Goal: Task Accomplishment & Management: Use online tool/utility

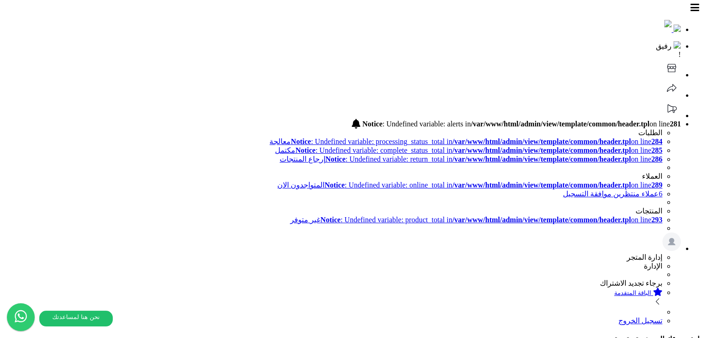
scroll to position [274, 0]
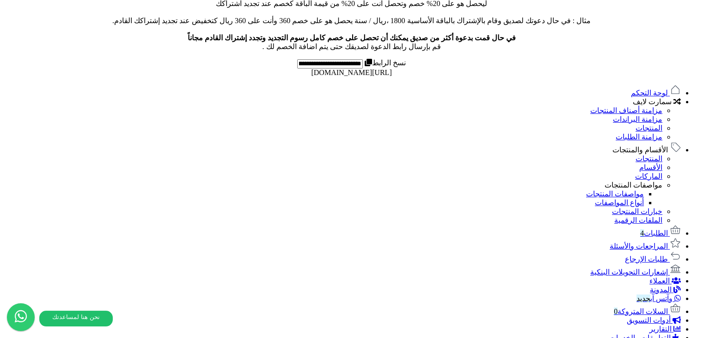
scroll to position [397, 0]
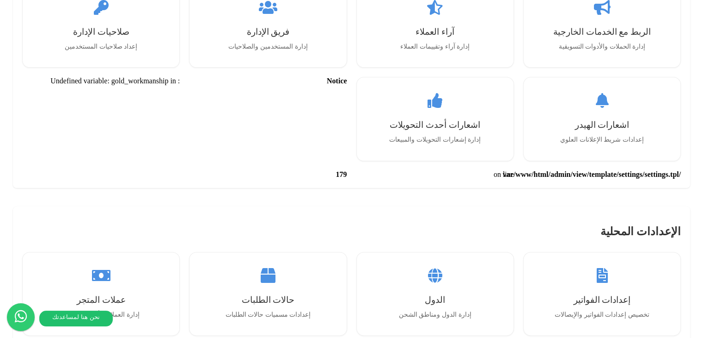
scroll to position [184, 0]
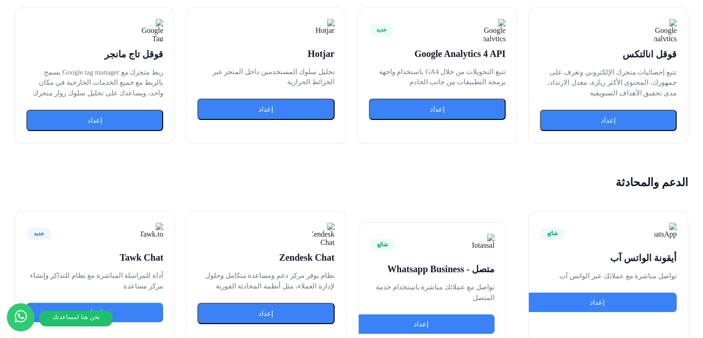
scroll to position [1434, 0]
